Goal: Browse casually

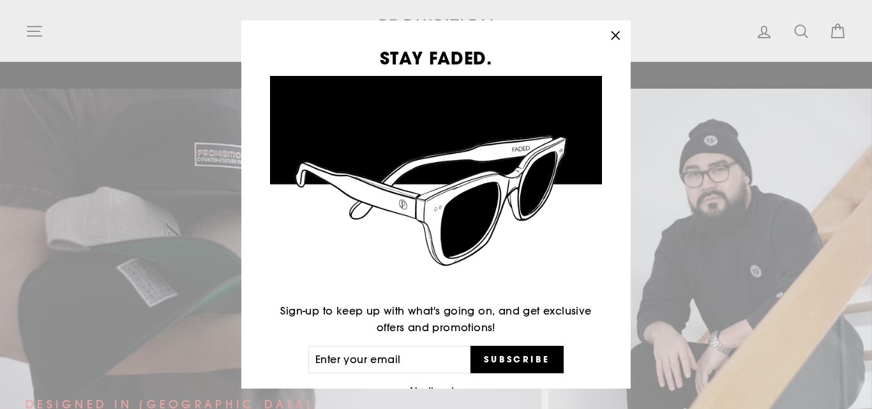
click at [623, 41] on icon "button" at bounding box center [615, 36] width 18 height 18
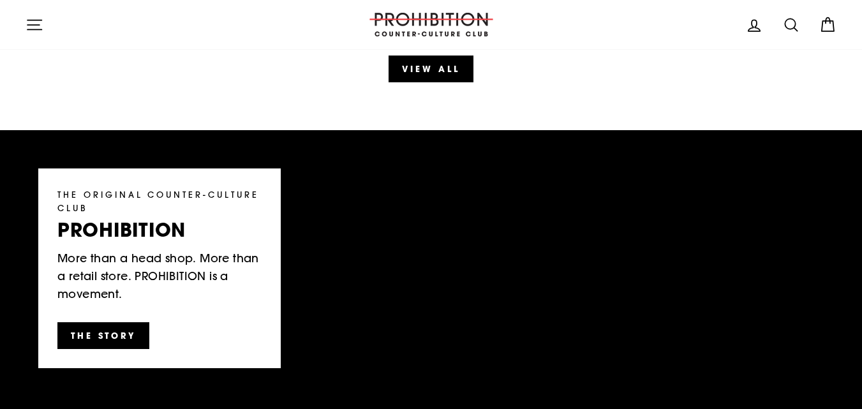
scroll to position [1710, 0]
